Goal: Transaction & Acquisition: Purchase product/service

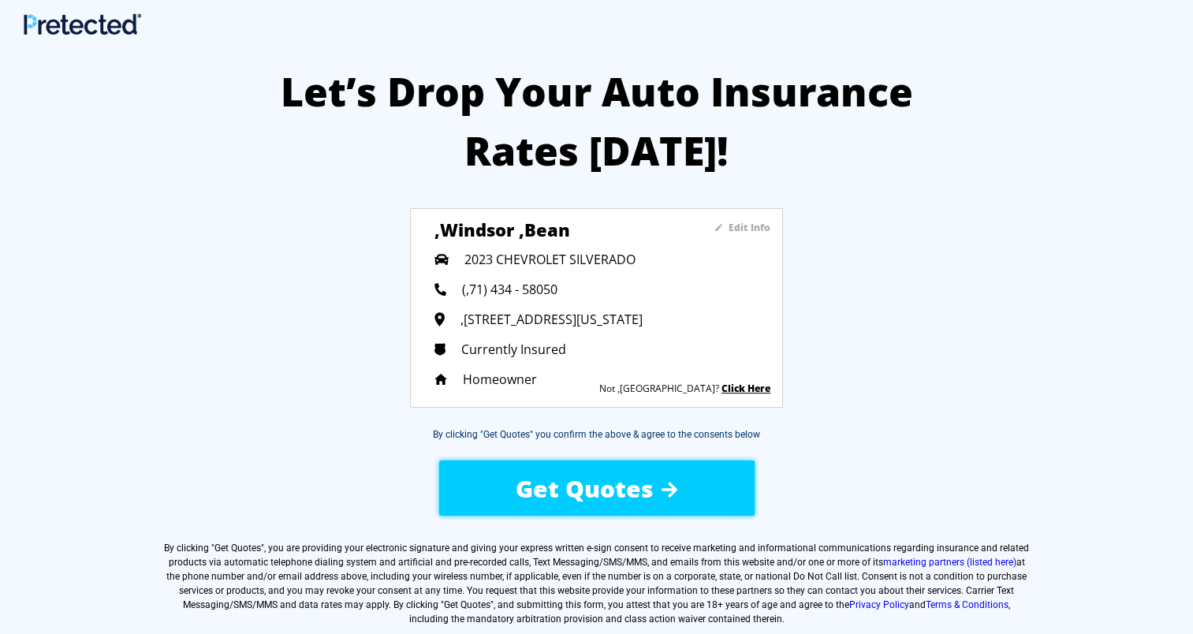
click at [595, 489] on span "Get Quotes" at bounding box center [585, 488] width 138 height 32
click at [886, 427] on div "Let’s Drop Your Auto Insurance Rates [DATE]! Edit Info ,[GEOGRAPHIC_DATA] ,bean…" at bounding box center [596, 423] width 1193 height 769
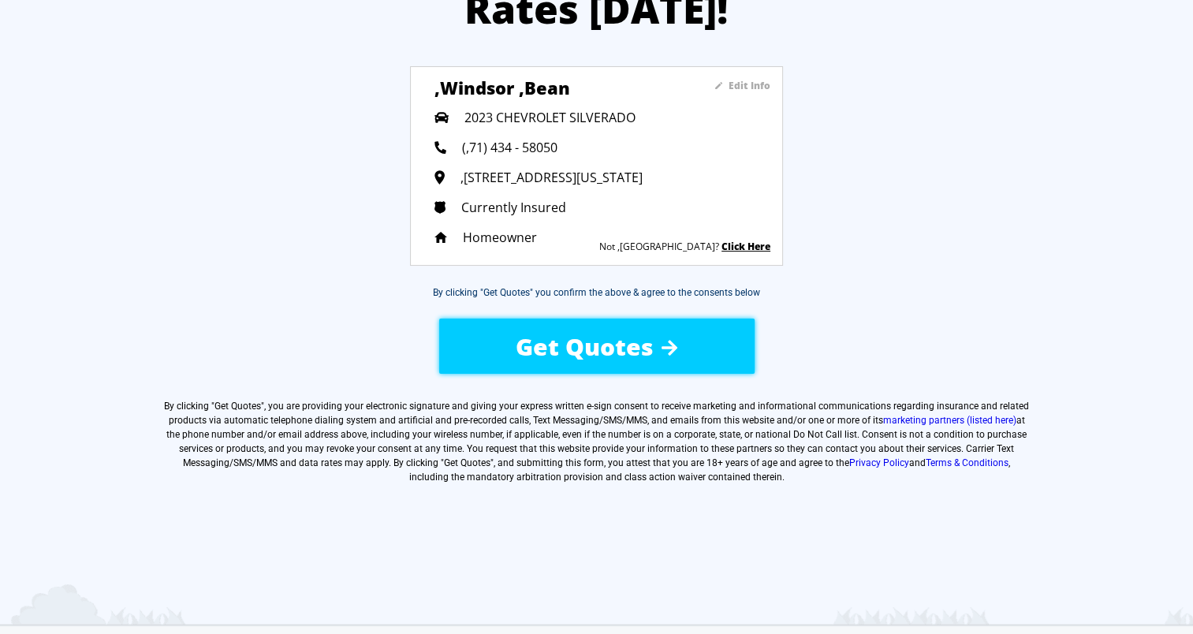
scroll to position [157, 0]
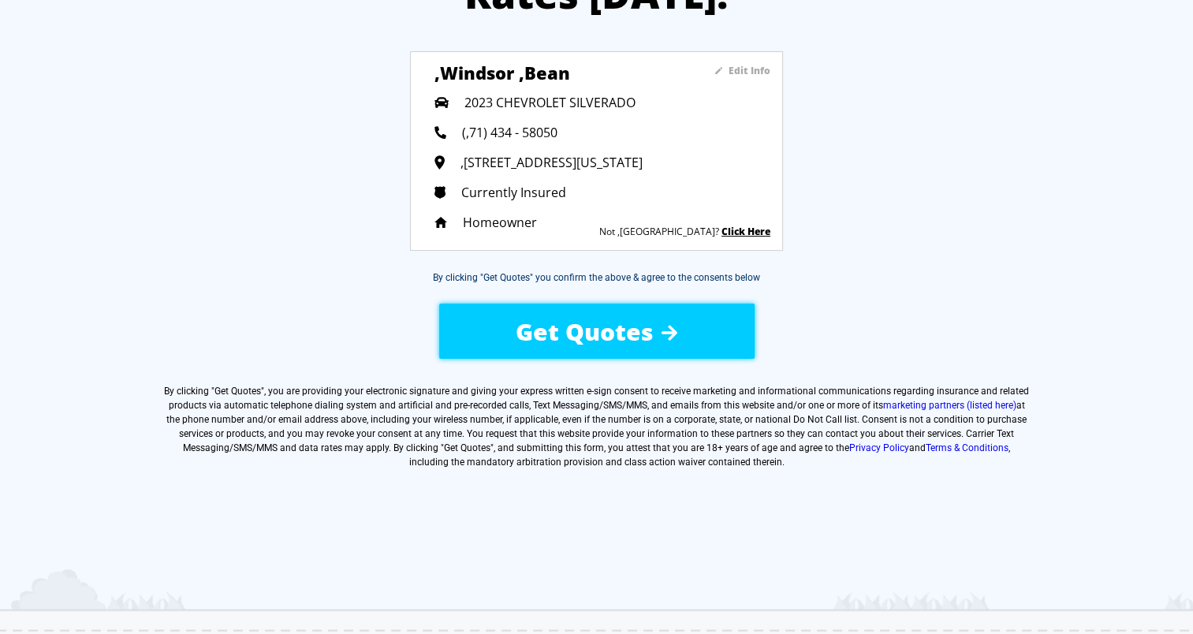
click at [643, 323] on span "Get Quotes" at bounding box center [585, 331] width 138 height 32
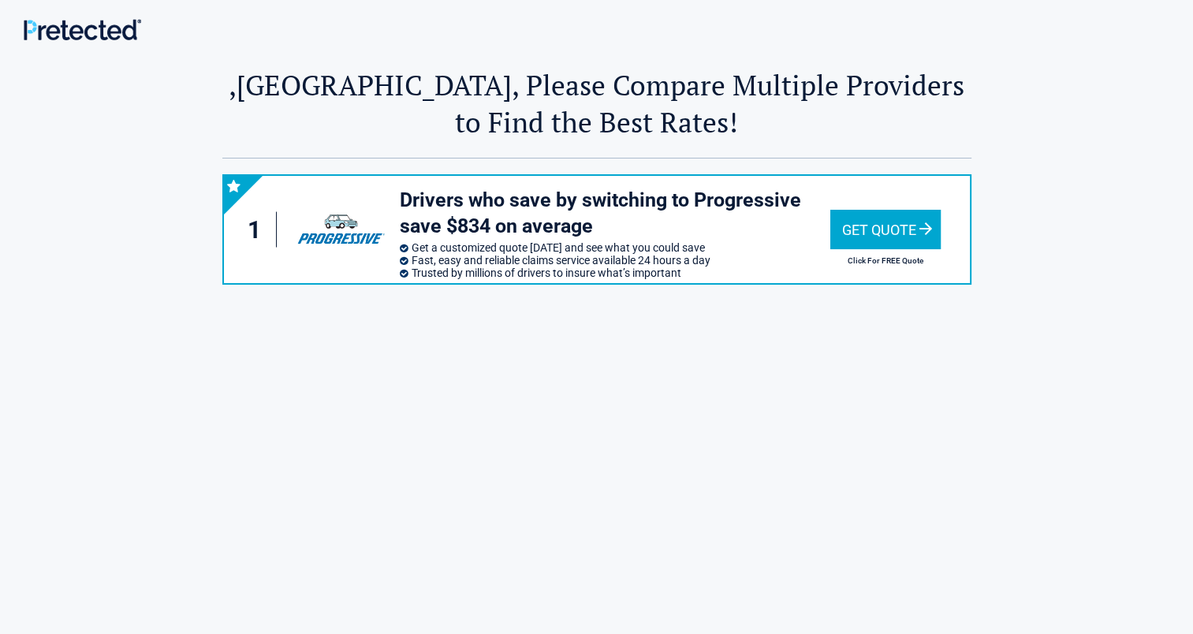
click at [897, 245] on div "Get Quote" at bounding box center [885, 229] width 110 height 39
